Goal: Find specific page/section: Find specific page/section

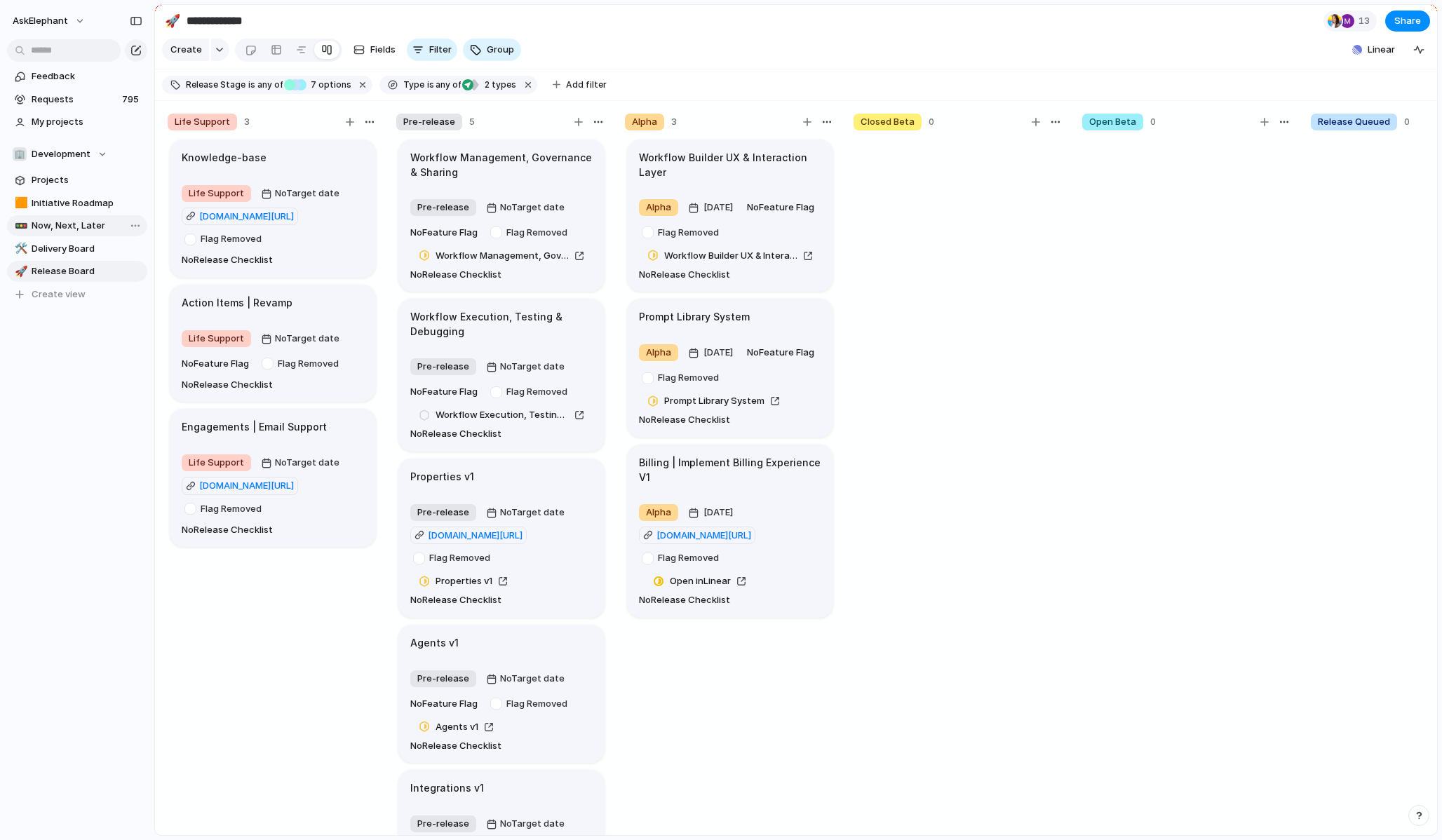
click at [83, 223] on span "Now, Next, Later" at bounding box center [87, 226] width 111 height 14
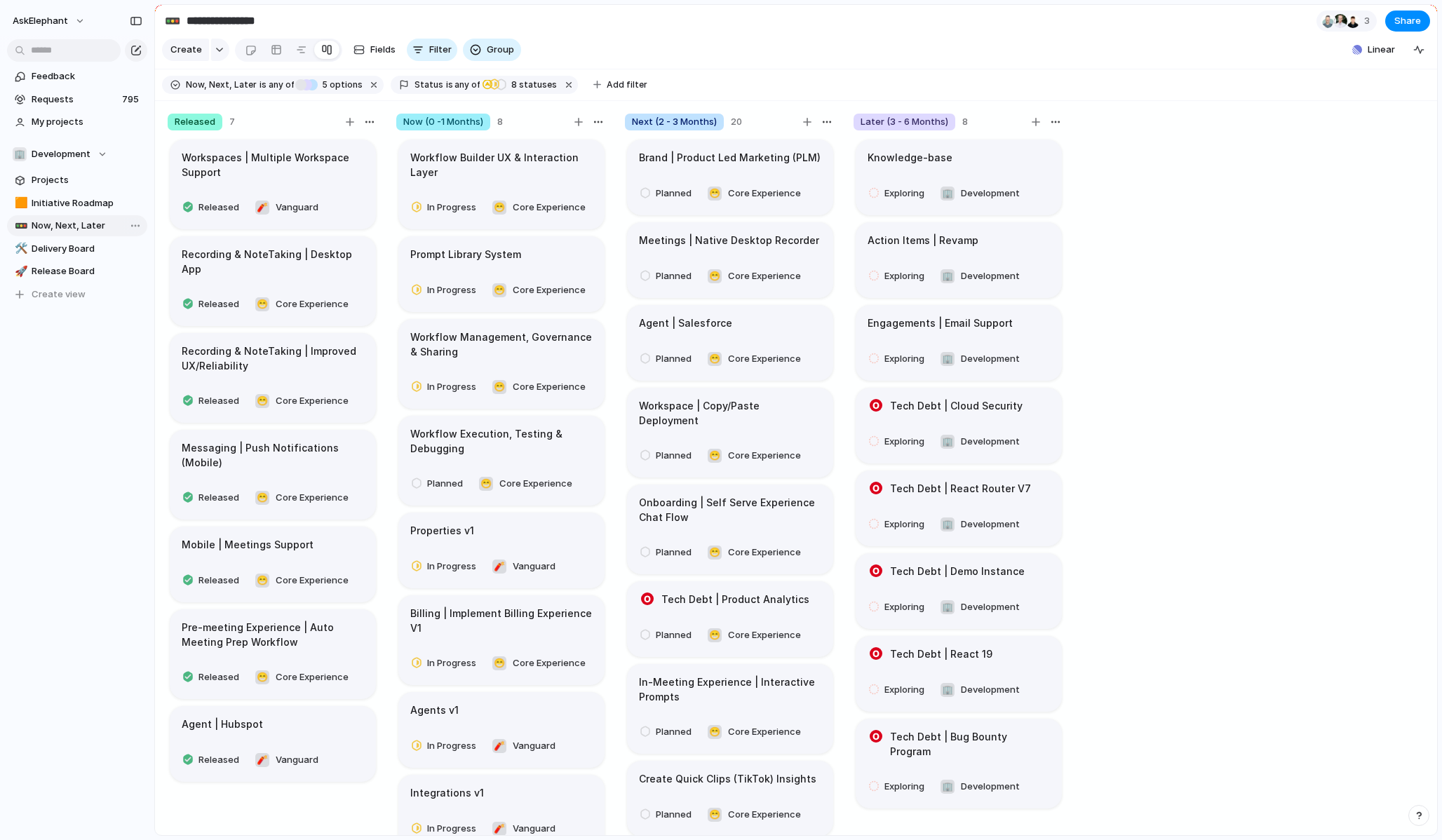
type input "**********"
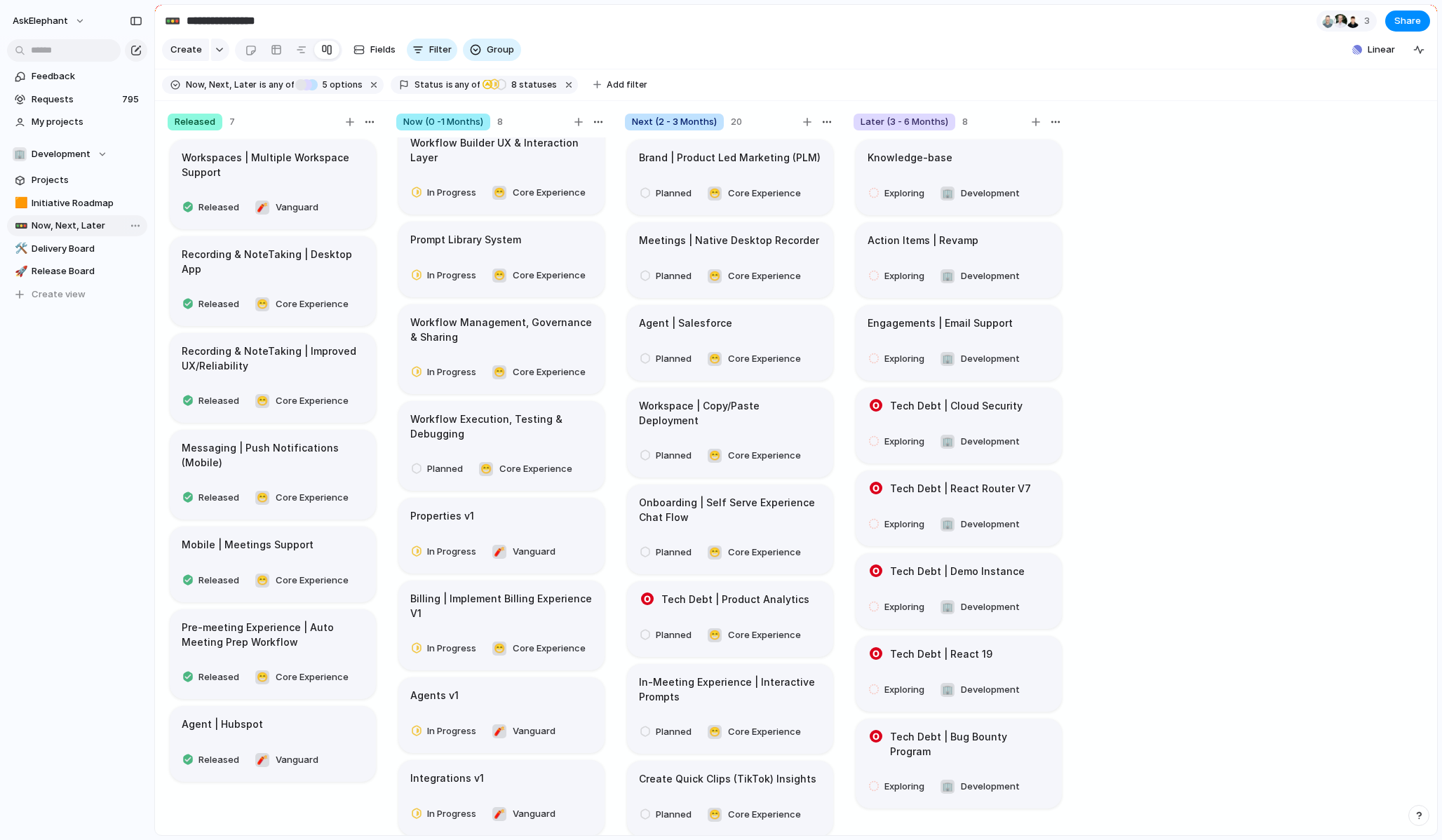
click at [68, 222] on span "Now, Next, Later" at bounding box center [87, 226] width 111 height 14
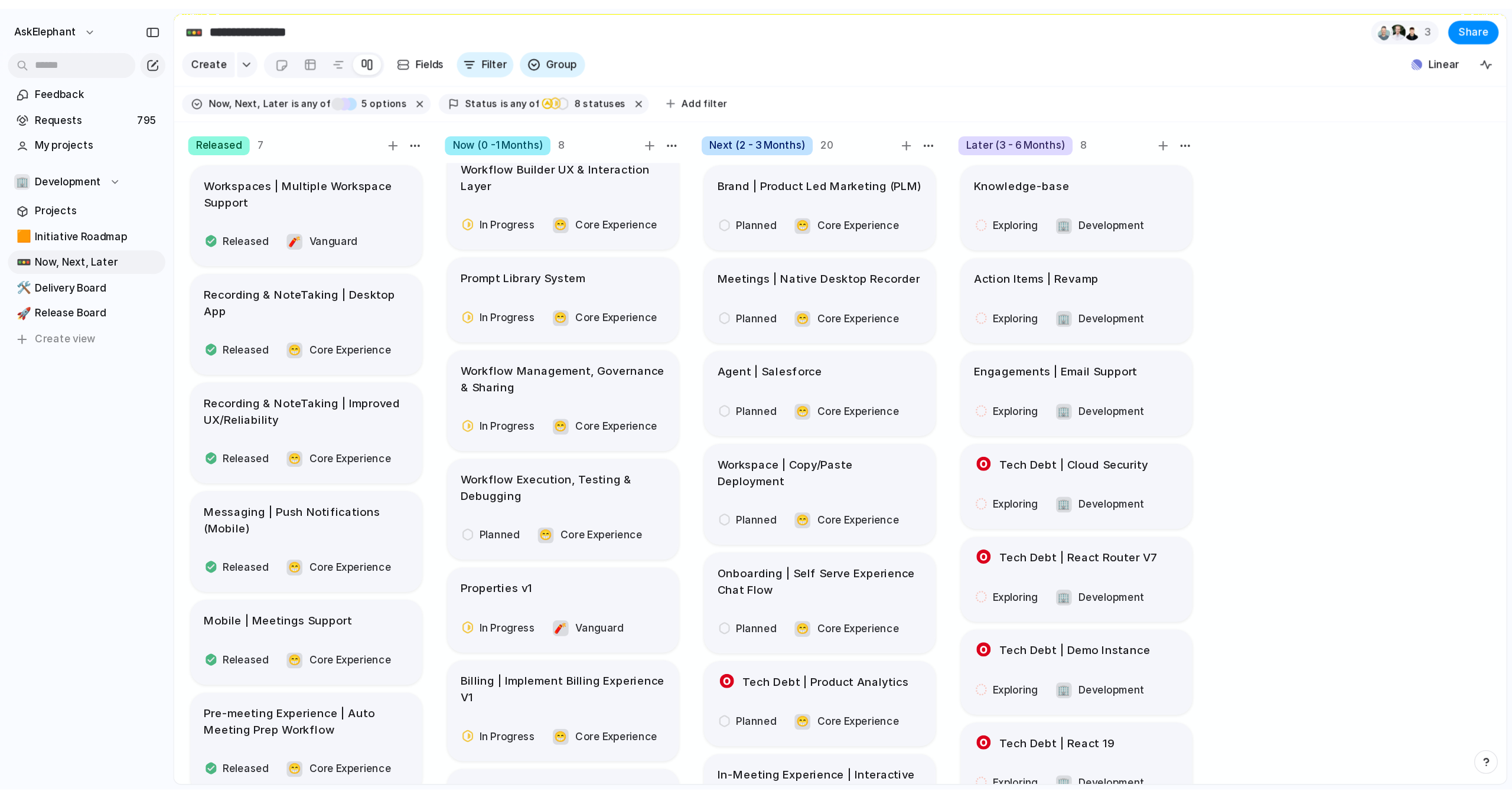
scroll to position [0, 0]
